Goal: Task Accomplishment & Management: Manage account settings

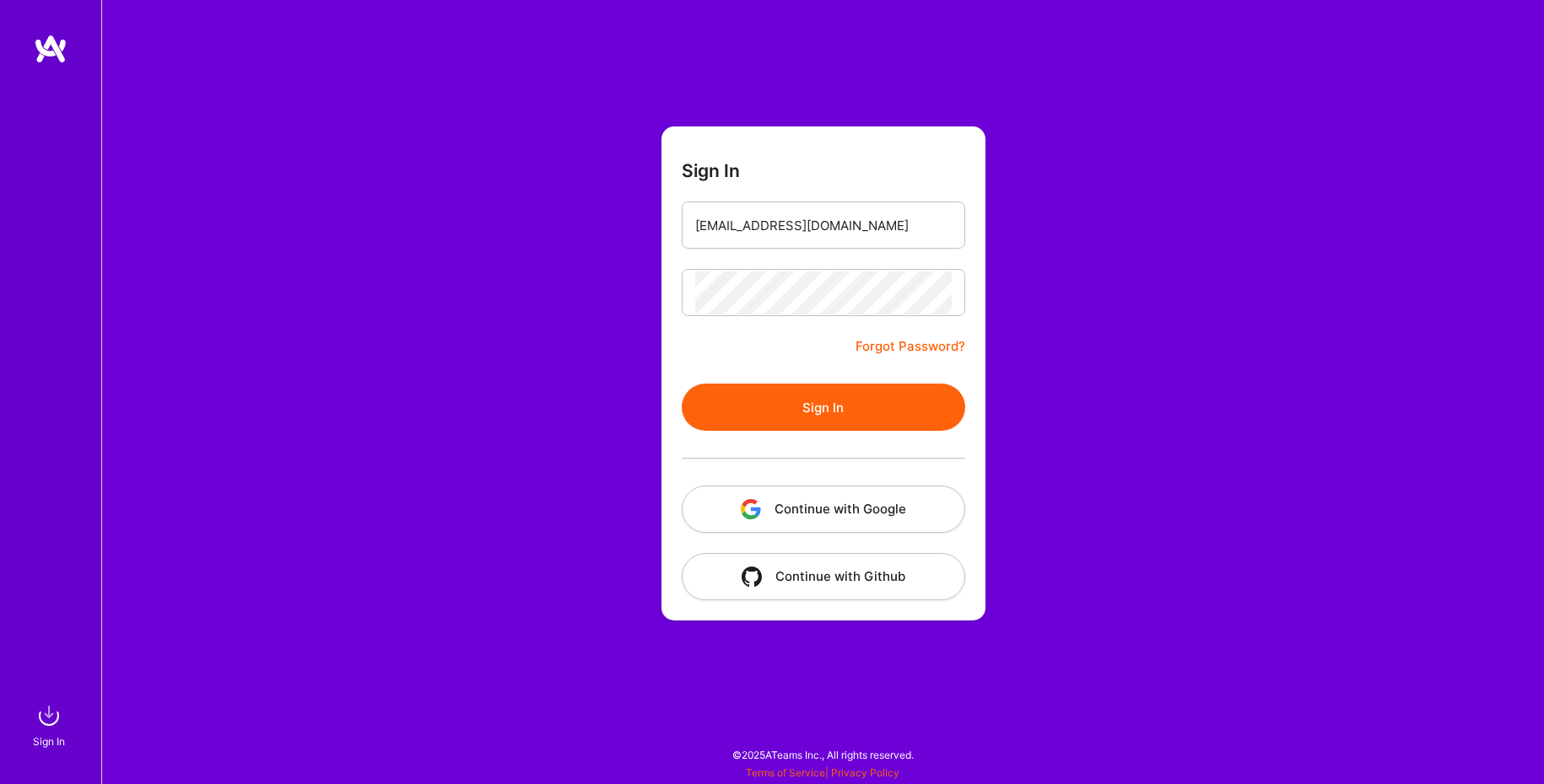
click at [776, 397] on button "Sign In" at bounding box center [824, 407] width 283 height 47
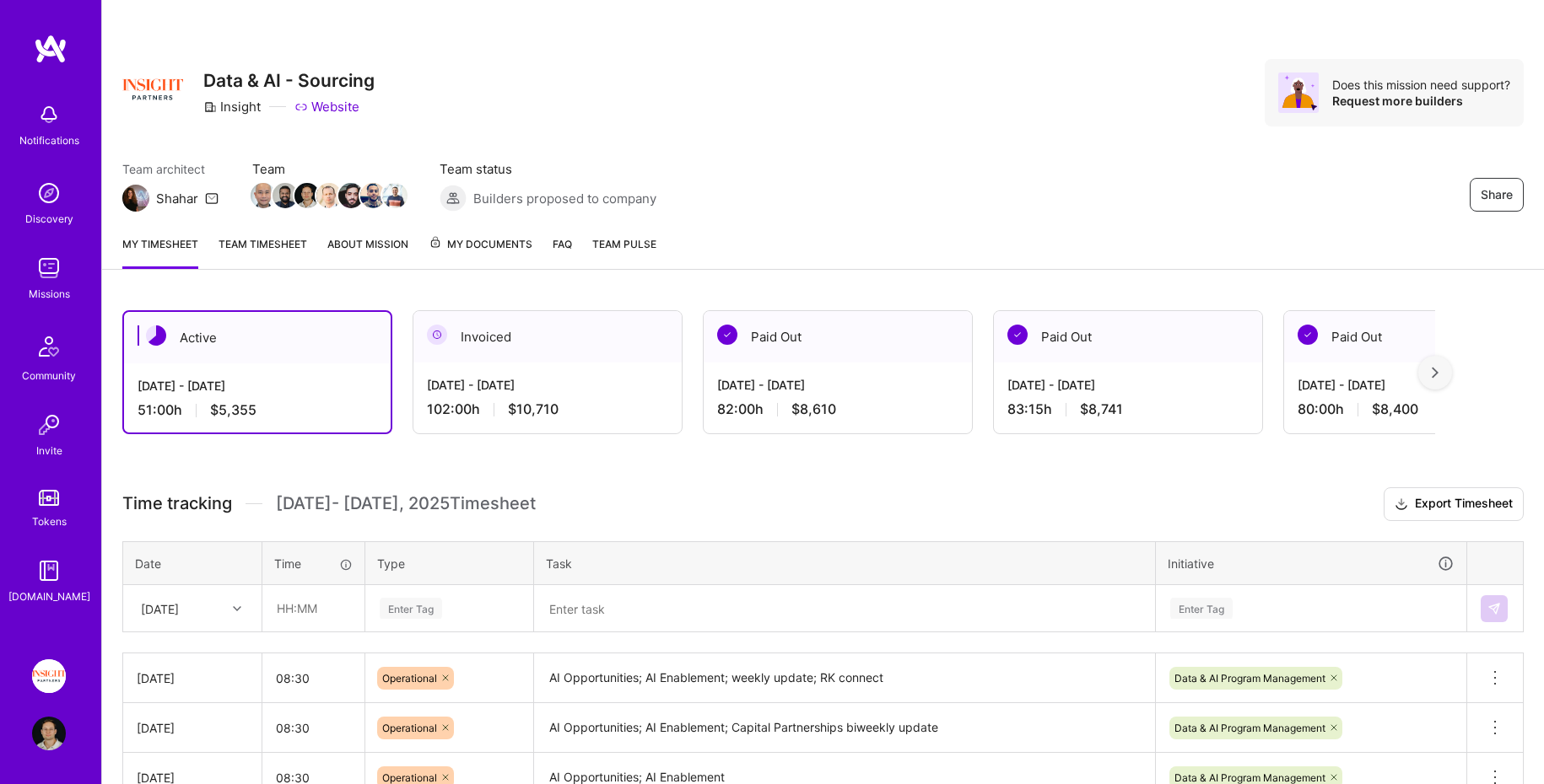
click at [54, 669] on img at bounding box center [48, 676] width 34 height 34
click at [44, 36] on img at bounding box center [50, 48] width 34 height 30
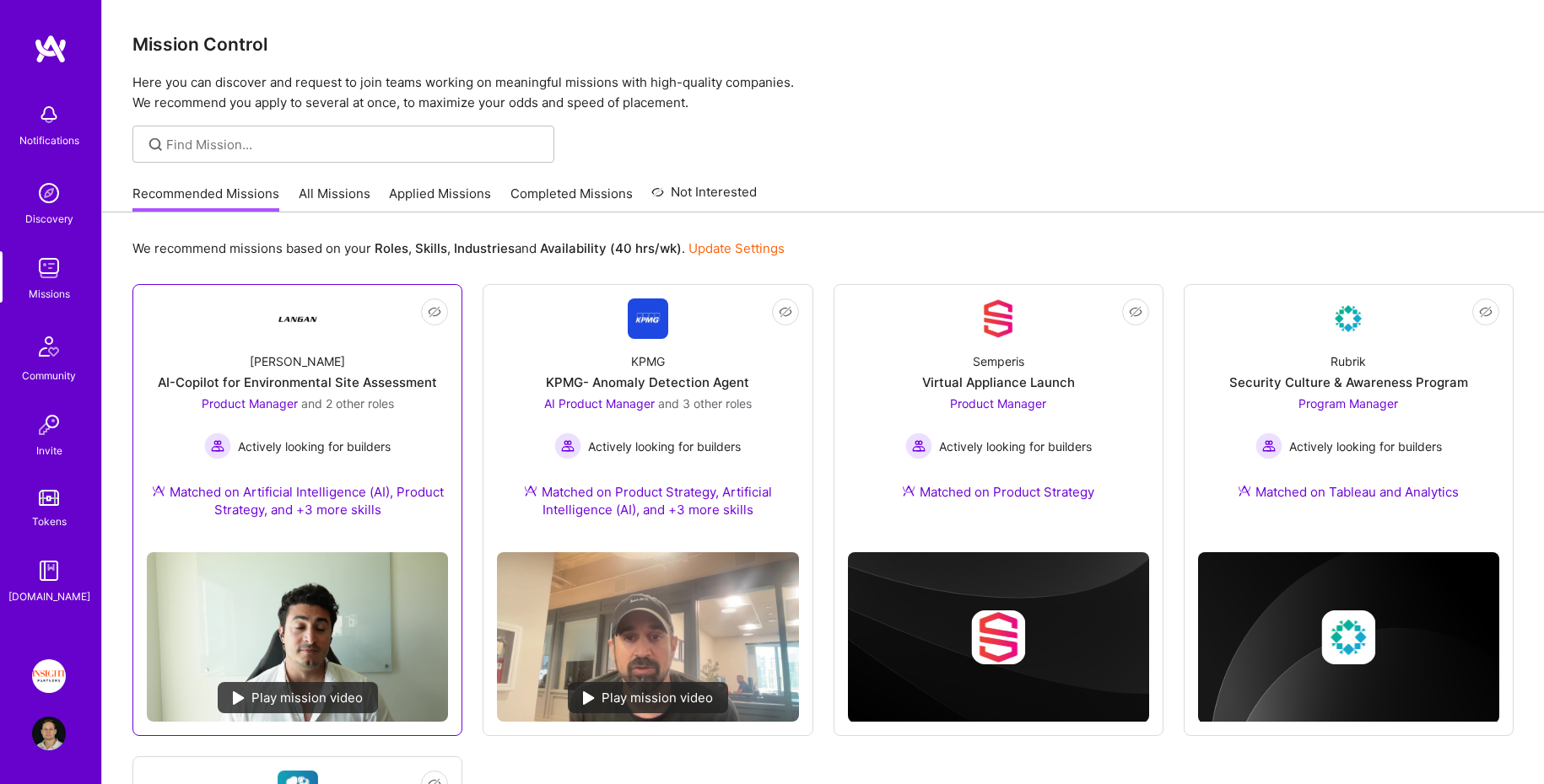
click at [394, 433] on div "[PERSON_NAME]-Copilot for Environmental Site Assessment Product Manager and 2 o…" at bounding box center [298, 438] width 301 height 200
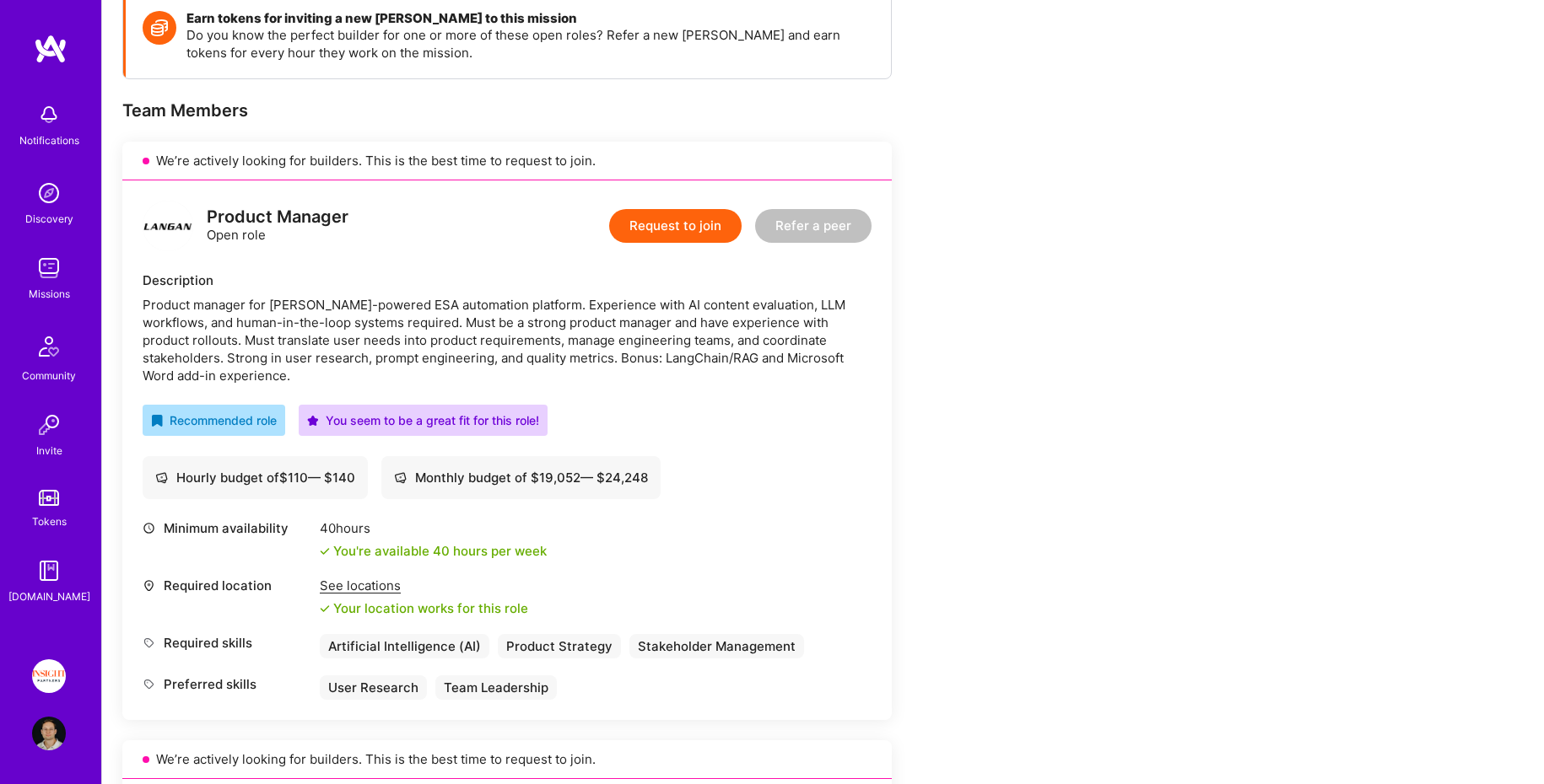
scroll to position [267, 0]
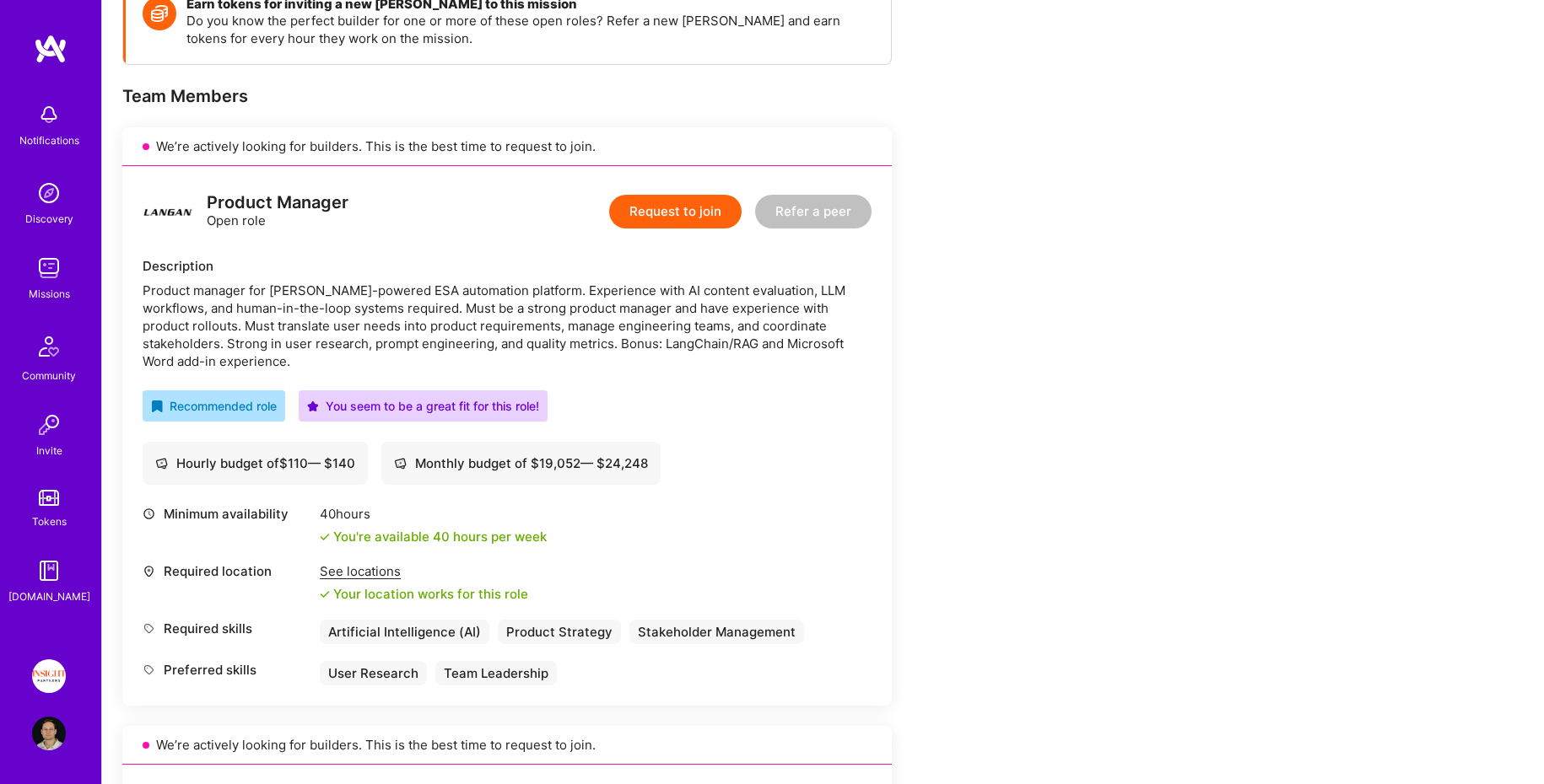
click at [379, 340] on div "Product manager for [PERSON_NAME]-powered ESA automation platform. Experience w…" at bounding box center [507, 326] width 729 height 89
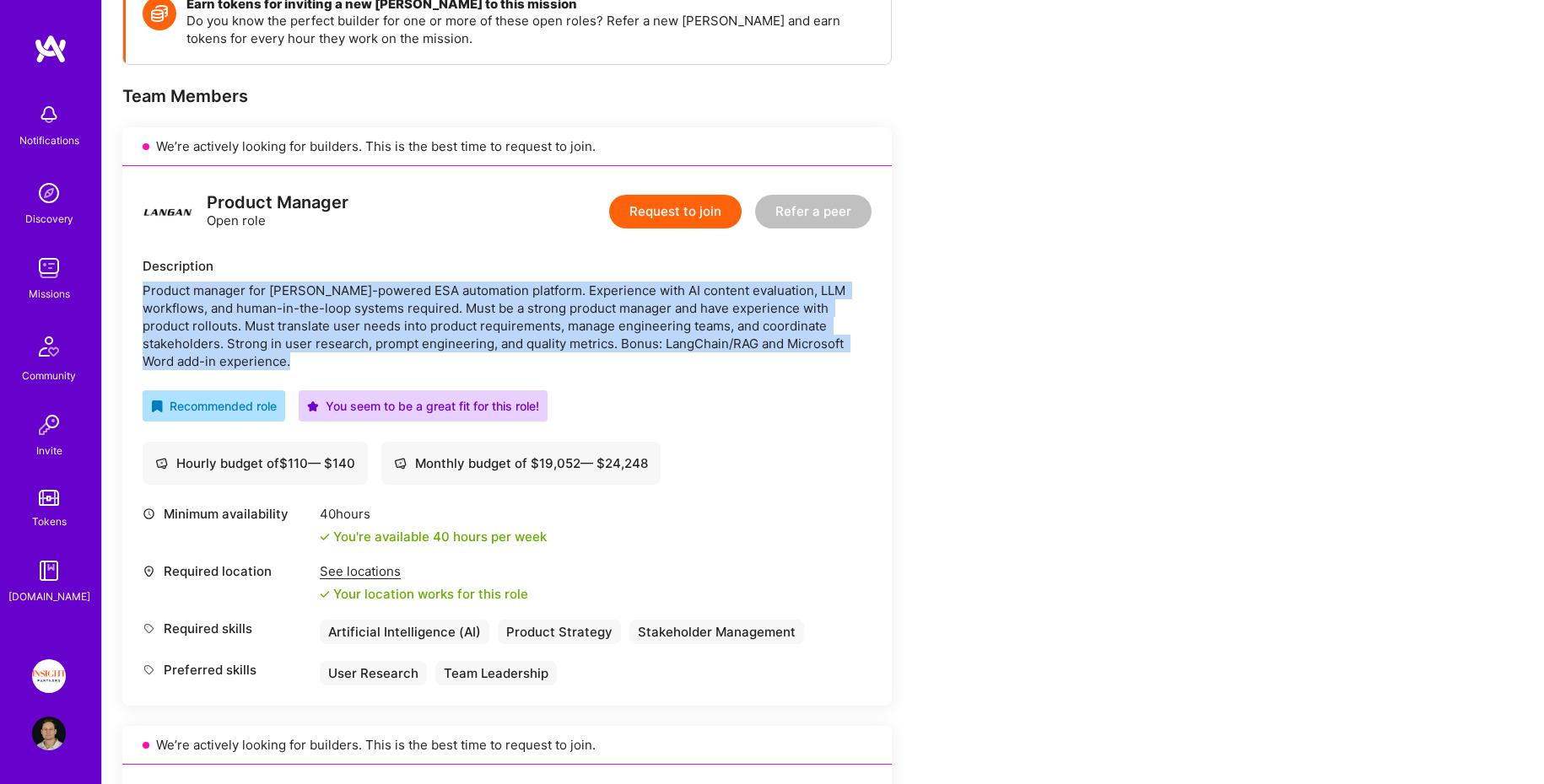
click at [379, 340] on div "Product manager for [PERSON_NAME]-powered ESA automation platform. Experience w…" at bounding box center [507, 326] width 729 height 89
click at [373, 312] on div "Product manager for [PERSON_NAME]-powered ESA automation platform. Experience w…" at bounding box center [507, 326] width 729 height 89
